Goal: Task Accomplishment & Management: Use online tool/utility

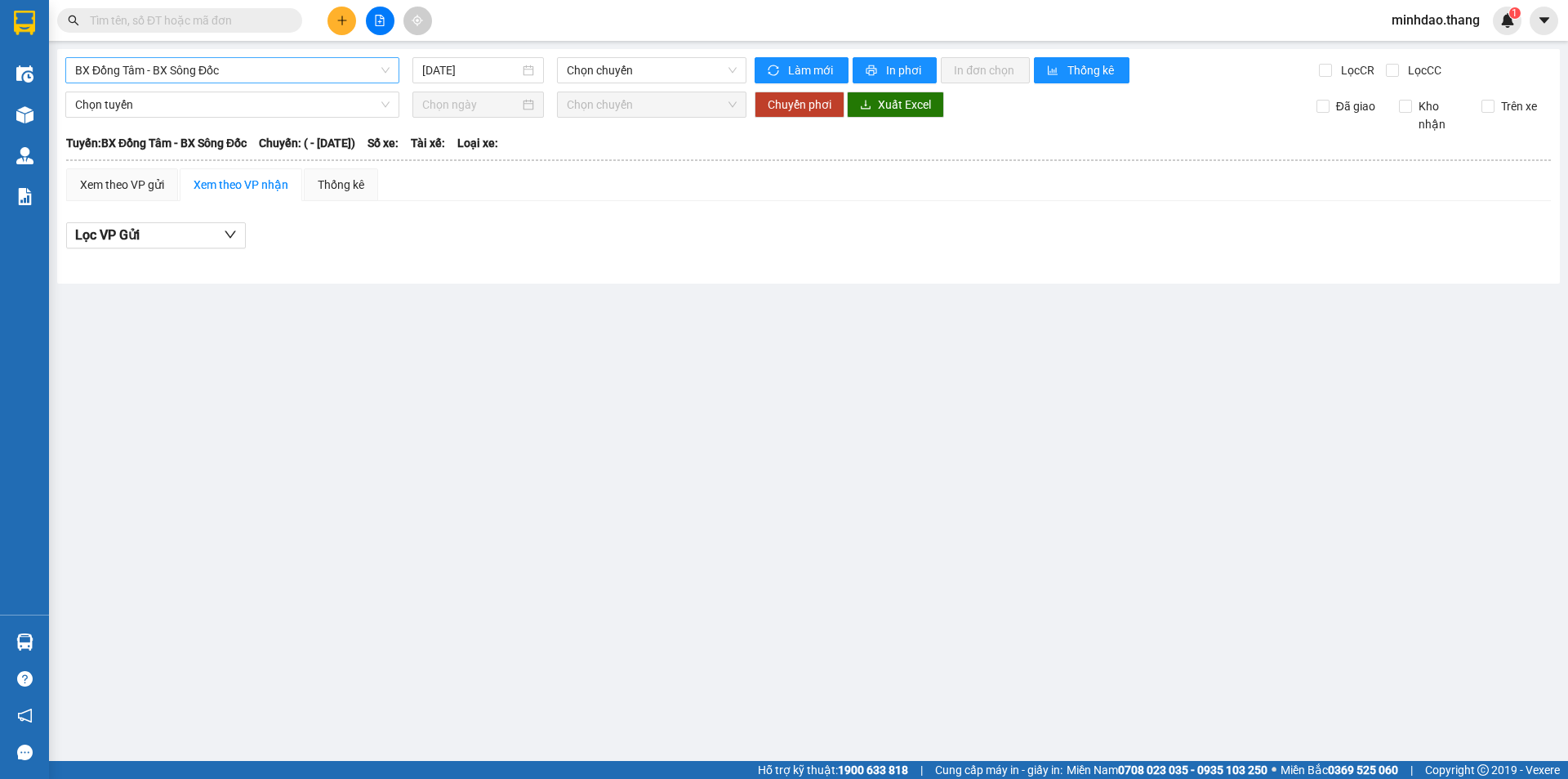
click at [265, 72] on span "BX Đồng Tâm - BX Sông Đốc" at bounding box center [232, 70] width 314 height 24
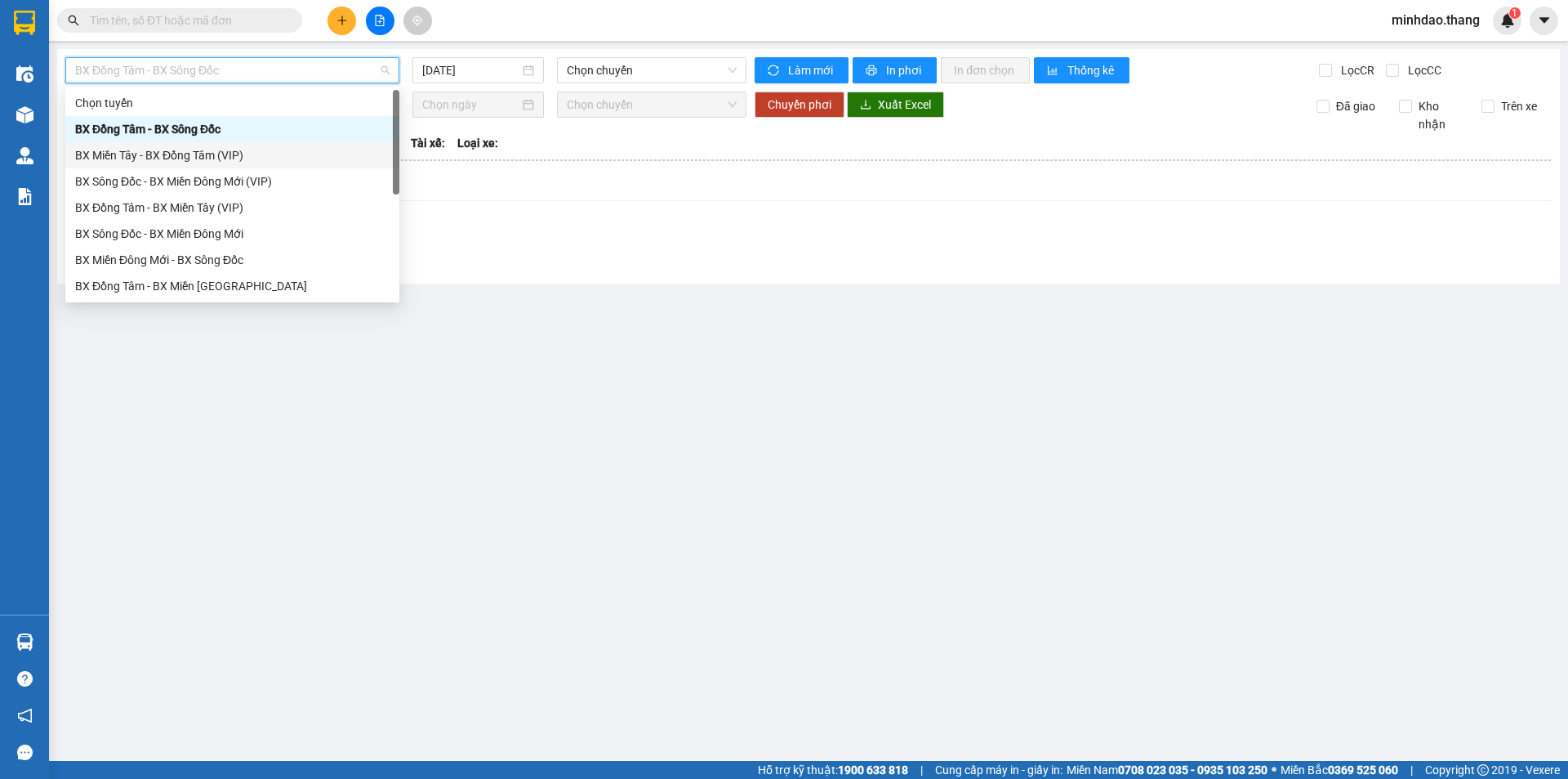
click at [511, 258] on div at bounding box center [809, 262] width 1485 height 9
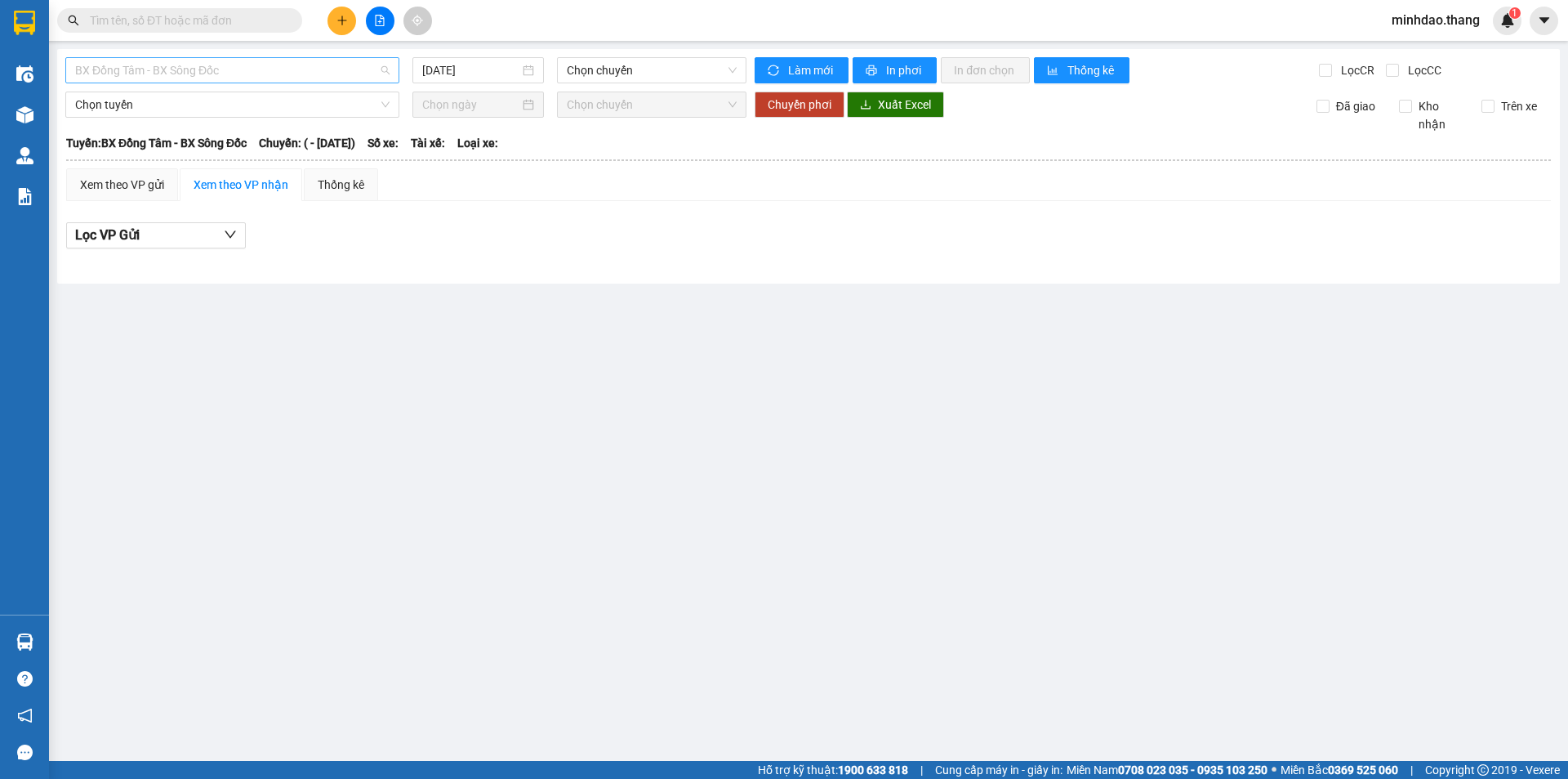
click at [254, 68] on span "BX Đồng Tâm - BX Sông Đốc" at bounding box center [232, 70] width 314 height 24
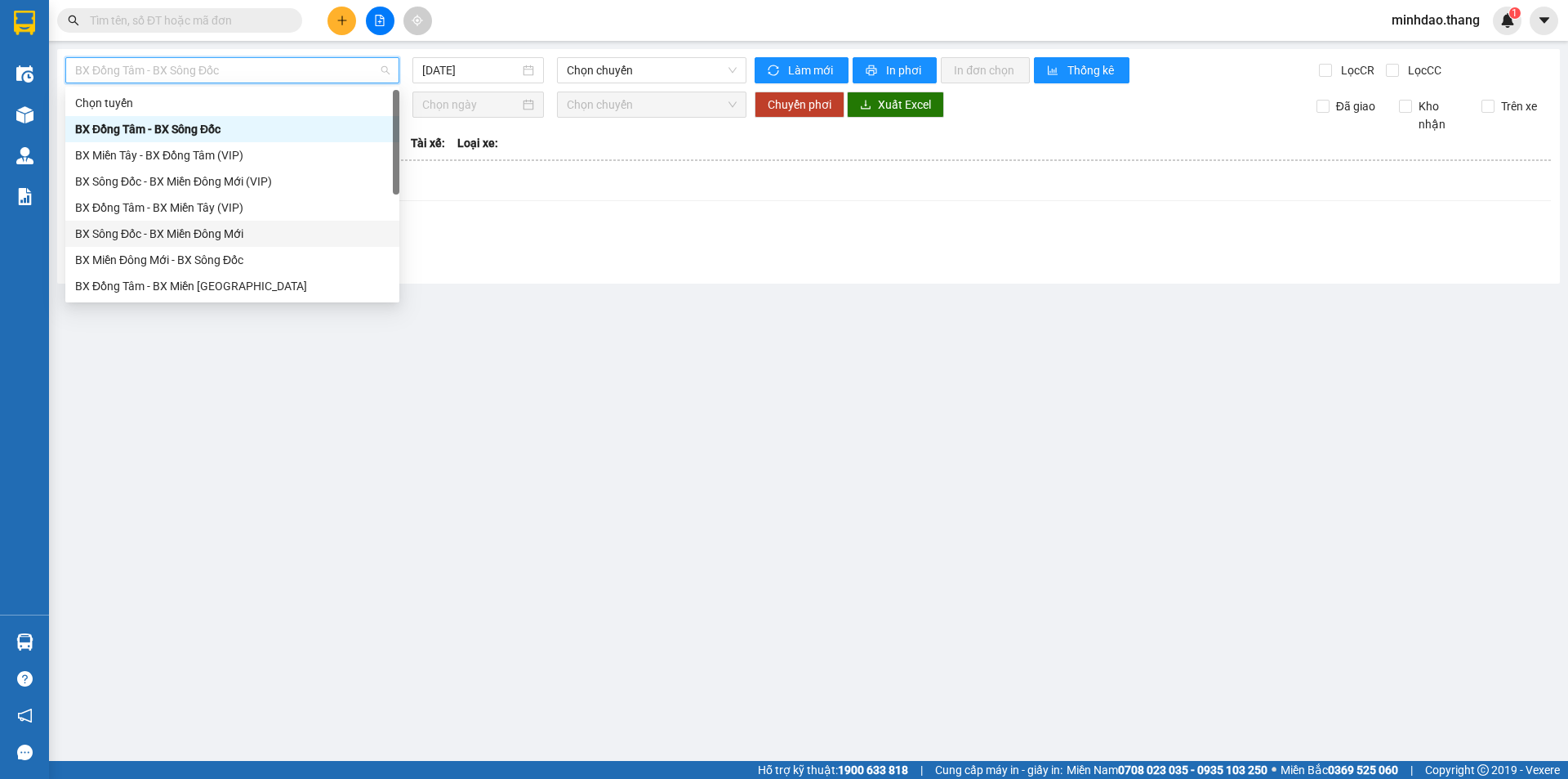
click at [193, 234] on div "BX Sông Đốc - BX Miền Đông Mới" at bounding box center [232, 233] width 314 height 18
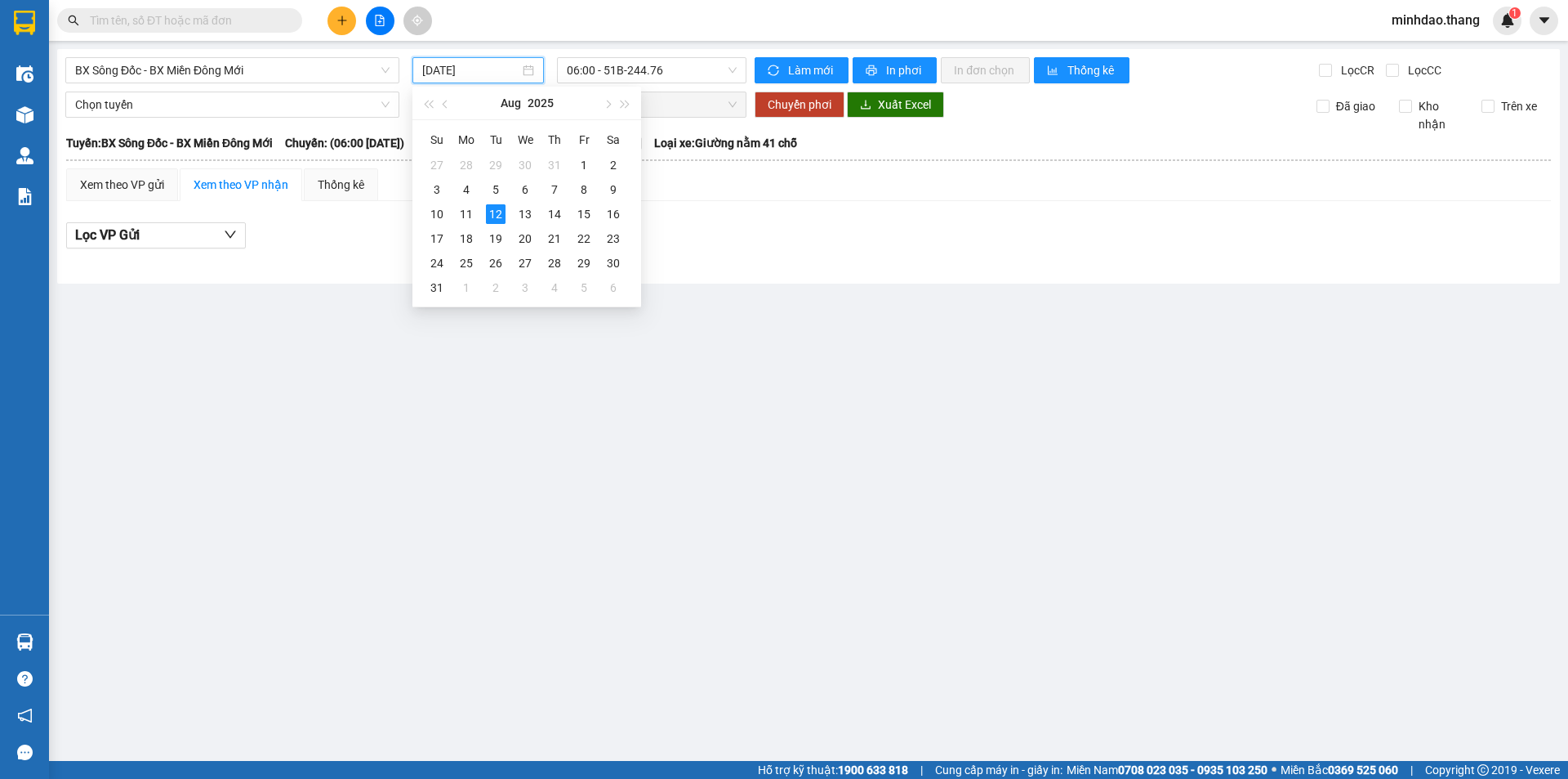
click at [482, 69] on input "[DATE]" at bounding box center [471, 70] width 98 height 18
drag, startPoint x: 466, startPoint y: 218, endPoint x: 656, endPoint y: 81, distance: 234.2
click at [467, 218] on div "11" at bounding box center [466, 214] width 20 height 20
type input "[DATE]"
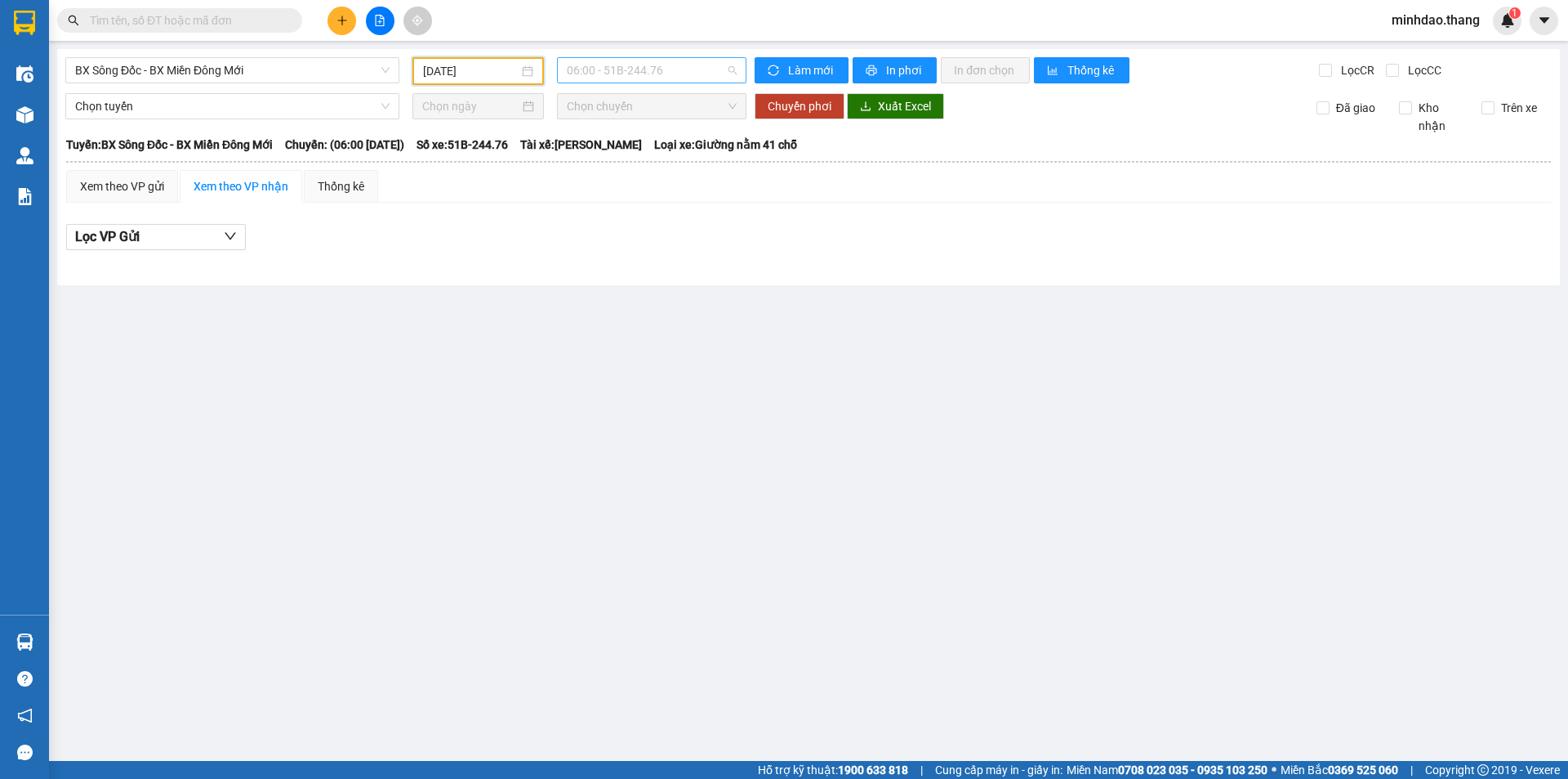
click at [676, 72] on span "06:00 - 51B-244.76" at bounding box center [652, 70] width 170 height 24
click at [645, 149] on div "17:00 - 50H-649.54" at bounding box center [631, 155] width 128 height 18
click at [650, 68] on span "17:00 - 50H-649.54" at bounding box center [652, 70] width 170 height 24
click at [626, 177] on div "21:00 - 50H-556.27" at bounding box center [631, 181] width 128 height 18
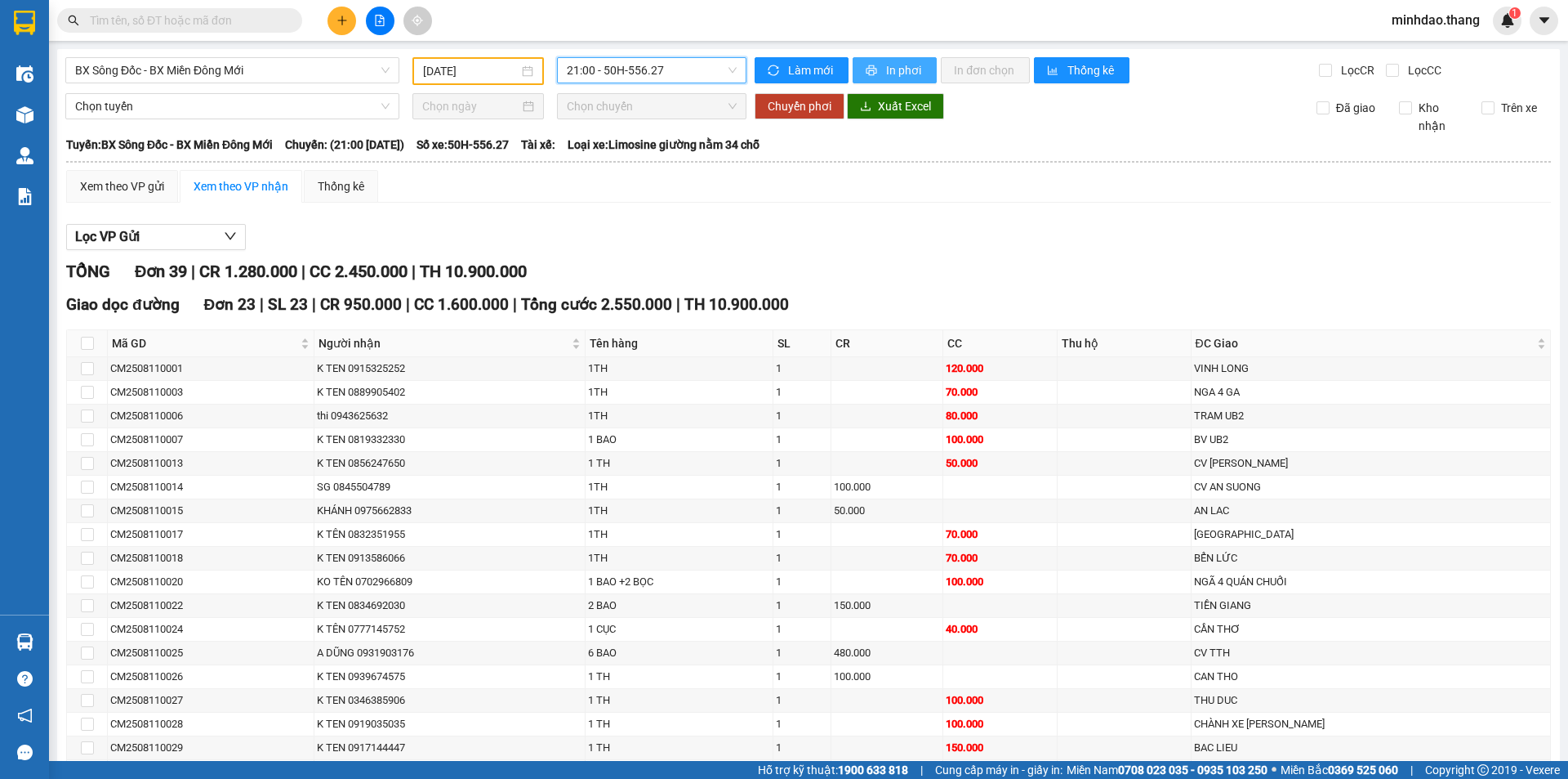
click at [872, 66] on span "printer" at bounding box center [873, 71] width 14 height 13
click at [248, 75] on span "BX Sông Đốc - BX Miền Đông Mới" at bounding box center [232, 70] width 314 height 24
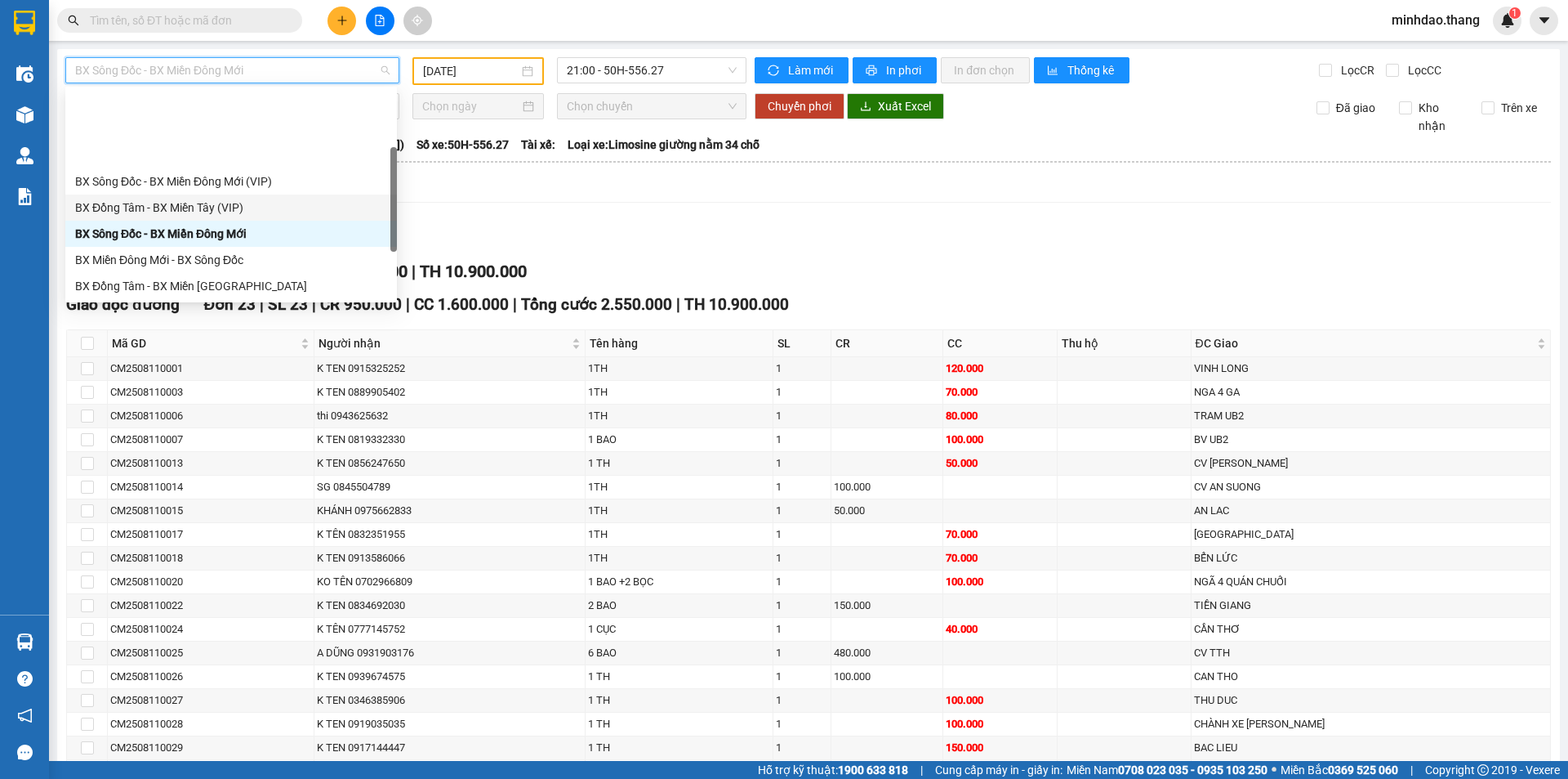
scroll to position [157, 0]
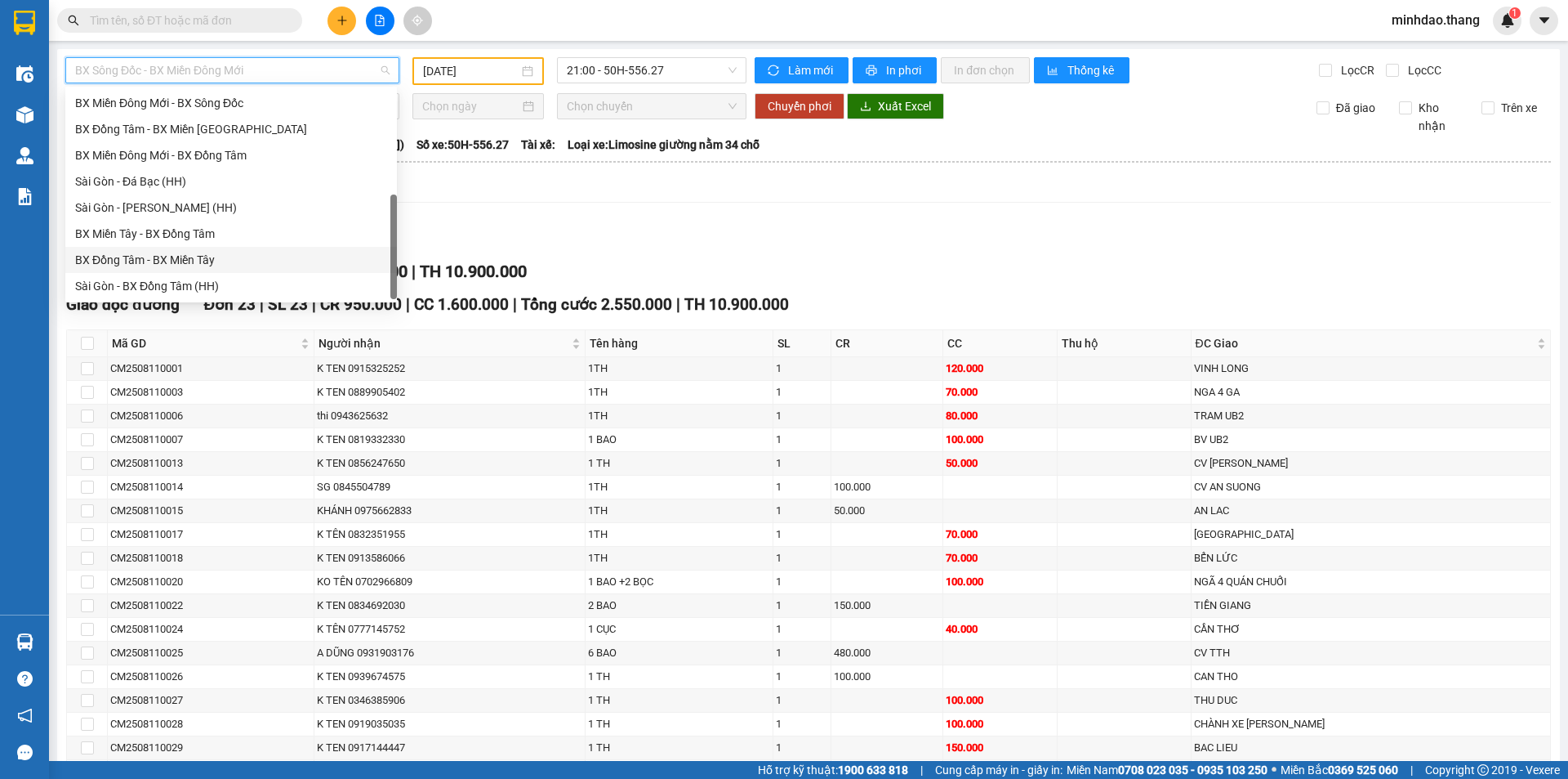
click at [196, 256] on div "BX Đồng Tâm - BX Miền Tây" at bounding box center [231, 259] width 312 height 18
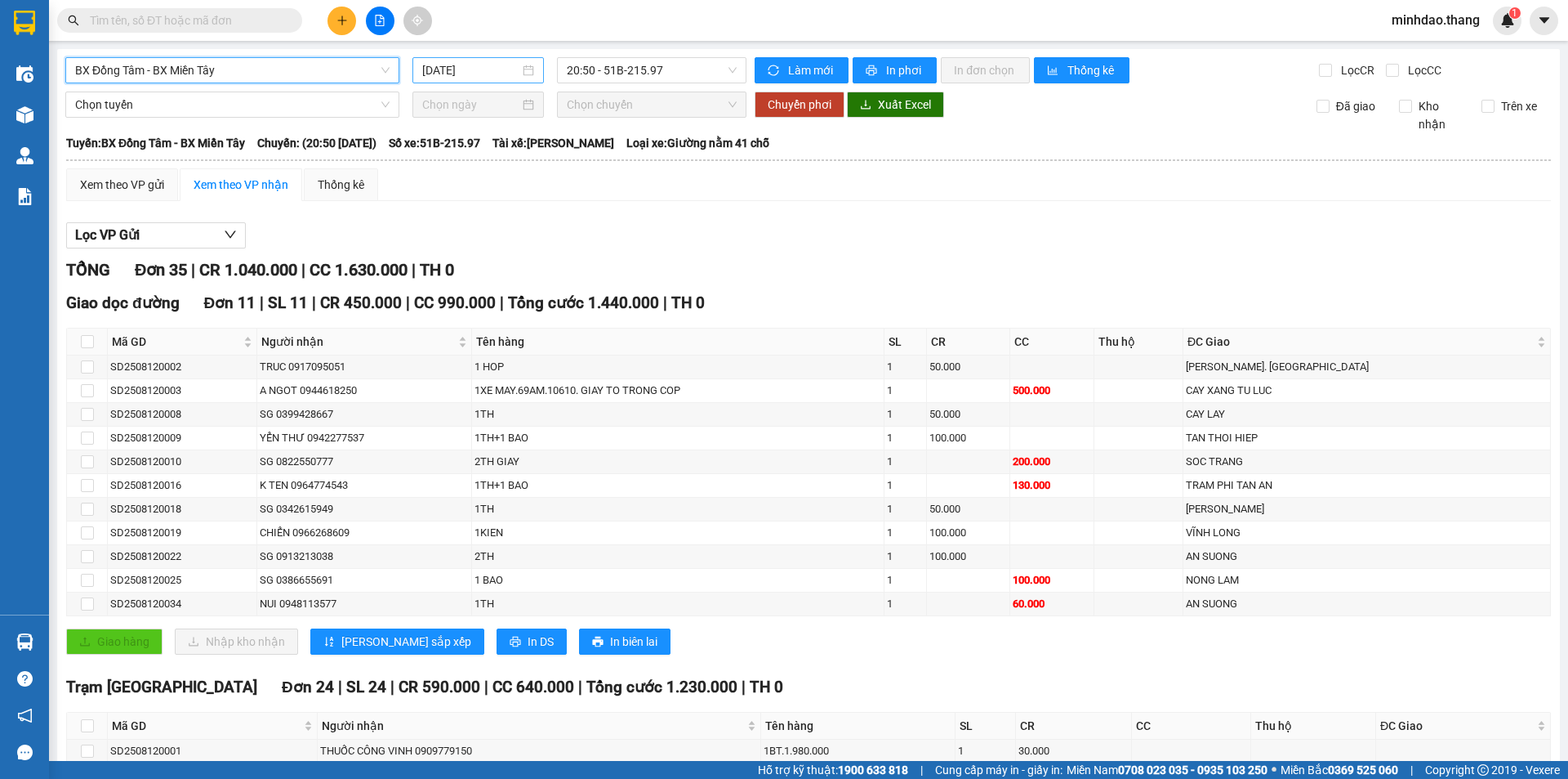
click at [484, 74] on input "[DATE]" at bounding box center [471, 70] width 98 height 18
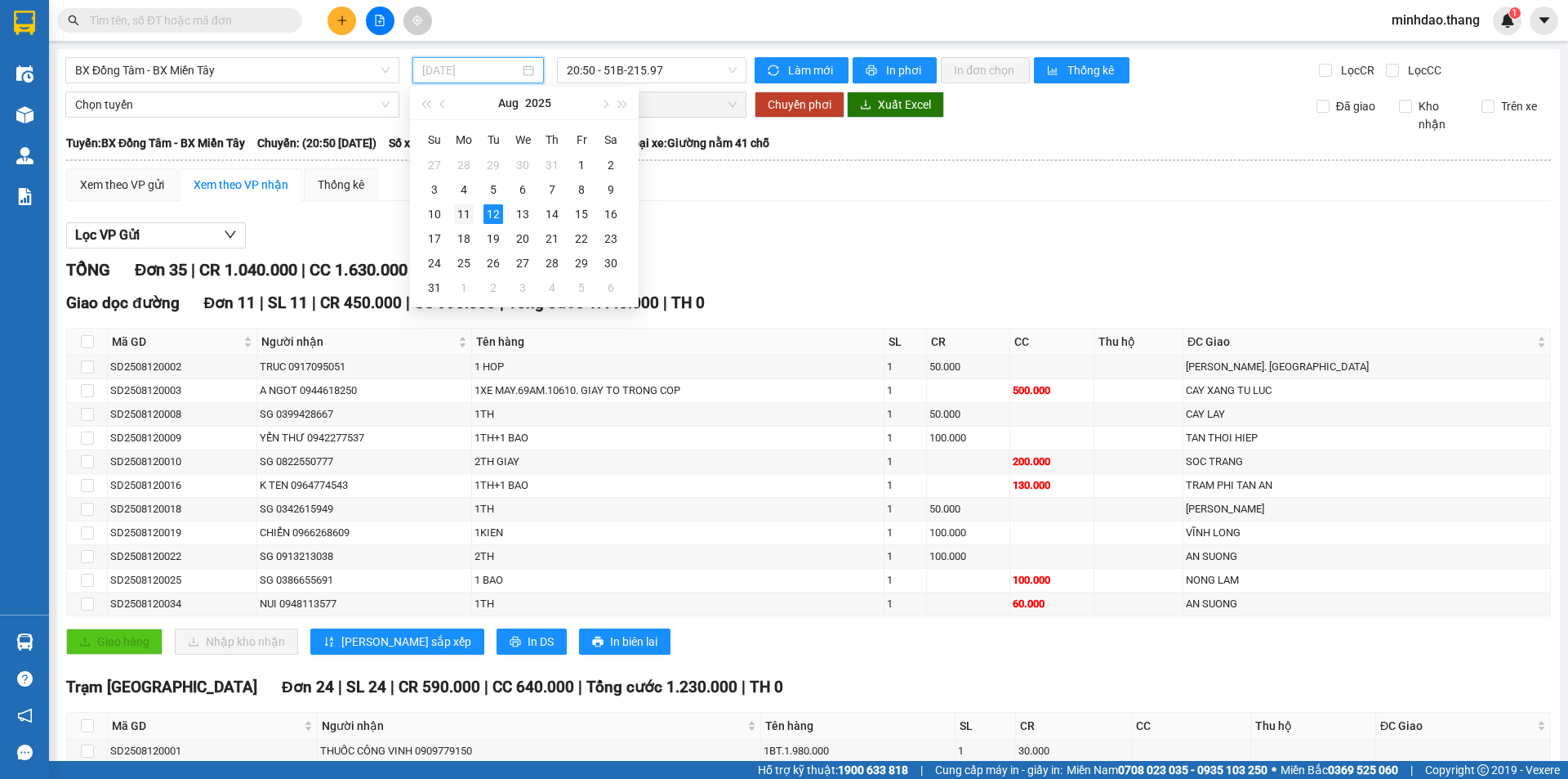
click at [462, 214] on div "11" at bounding box center [464, 214] width 20 height 20
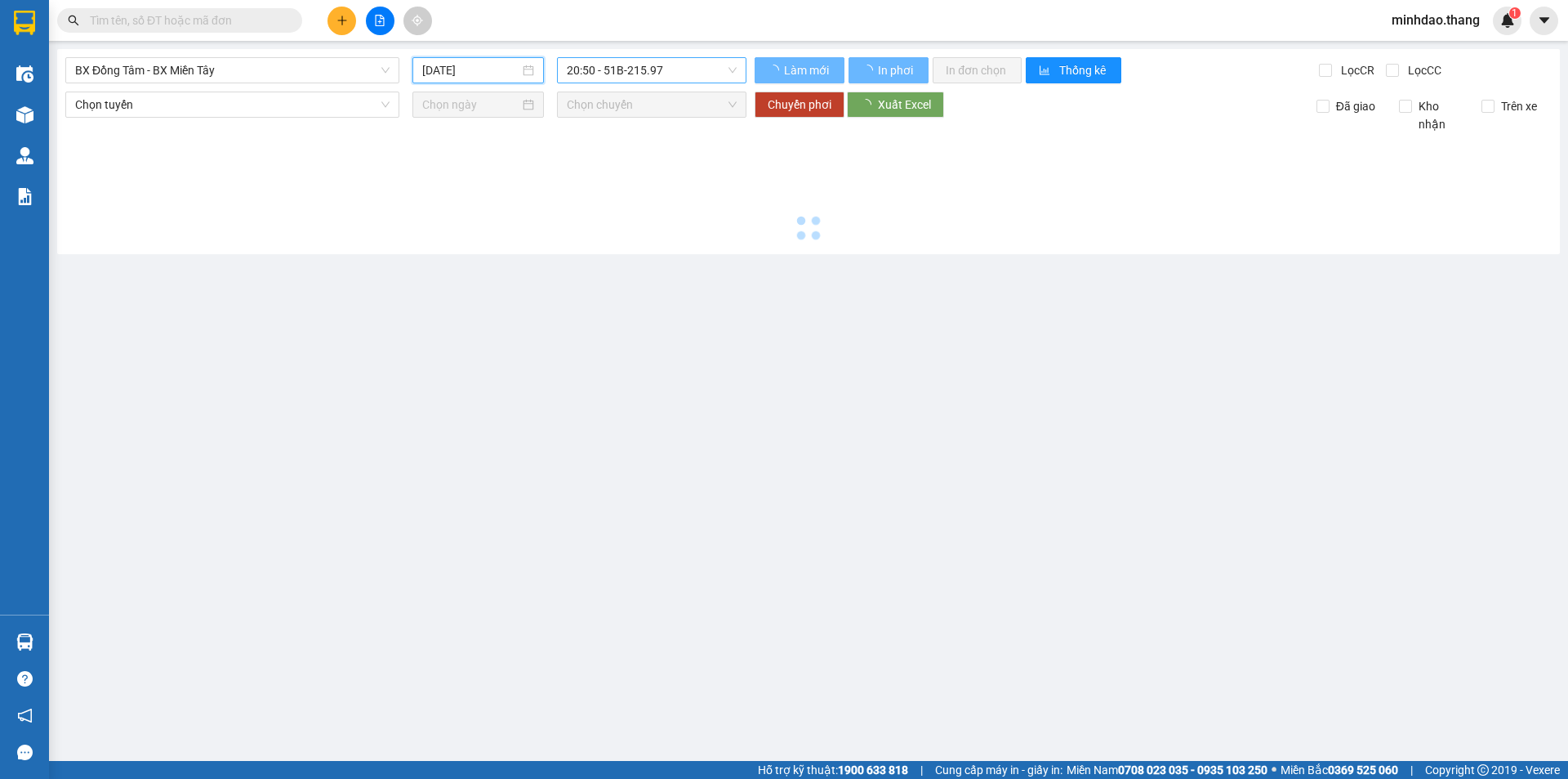
type input "[DATE]"
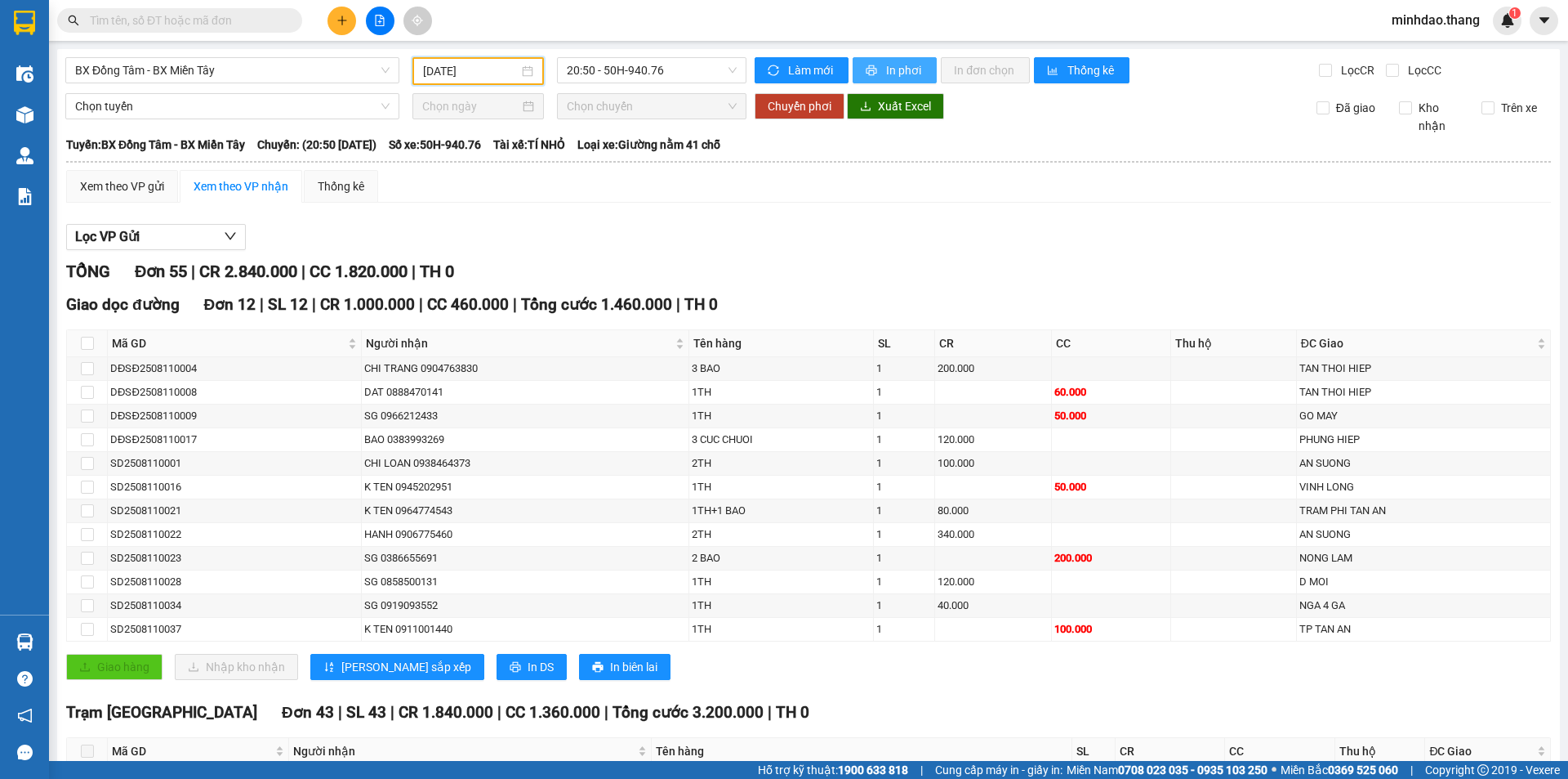
click at [886, 66] on span "In phơi" at bounding box center [905, 70] width 38 height 18
click at [636, 77] on span "20:50 - 50H-940.76" at bounding box center [652, 70] width 170 height 24
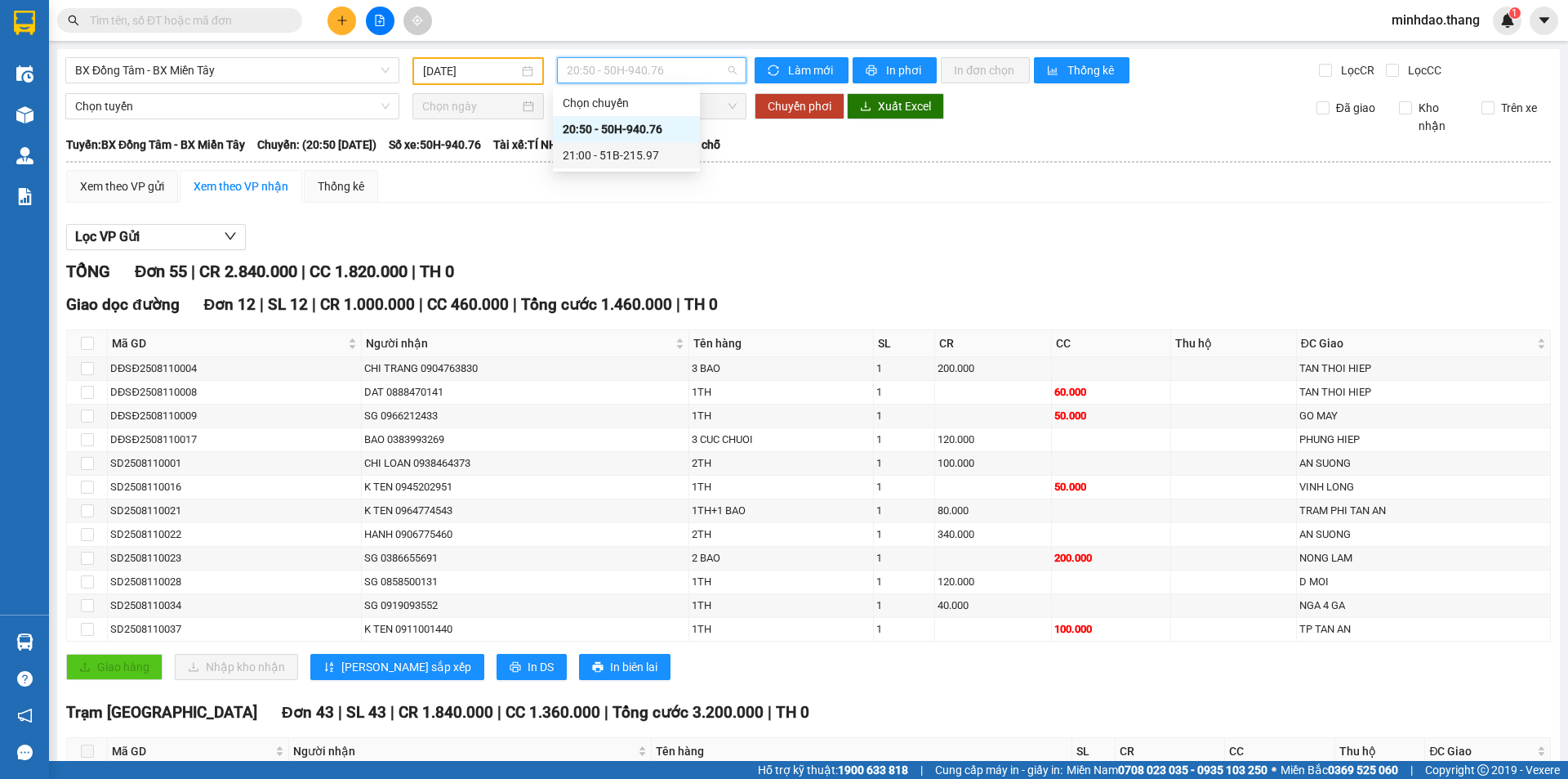
click at [622, 152] on div "21:00 - 51B-215.97" at bounding box center [627, 155] width 128 height 18
